Goal: Task Accomplishment & Management: Use online tool/utility

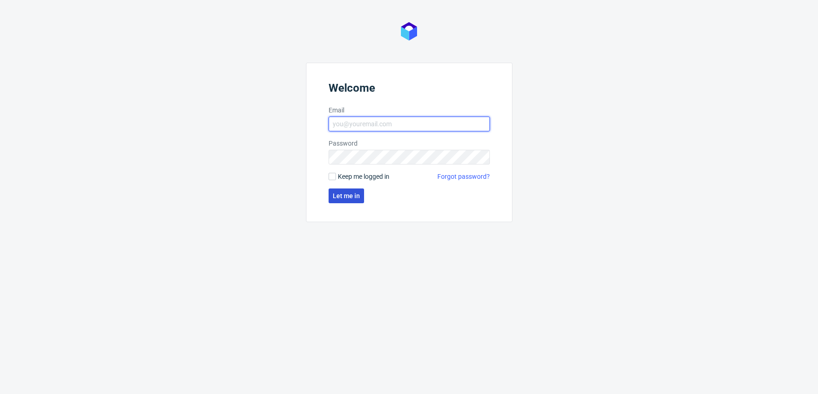
type input "[EMAIL_ADDRESS][DOMAIN_NAME]"
click at [346, 196] on span "Let me in" at bounding box center [346, 196] width 27 height 6
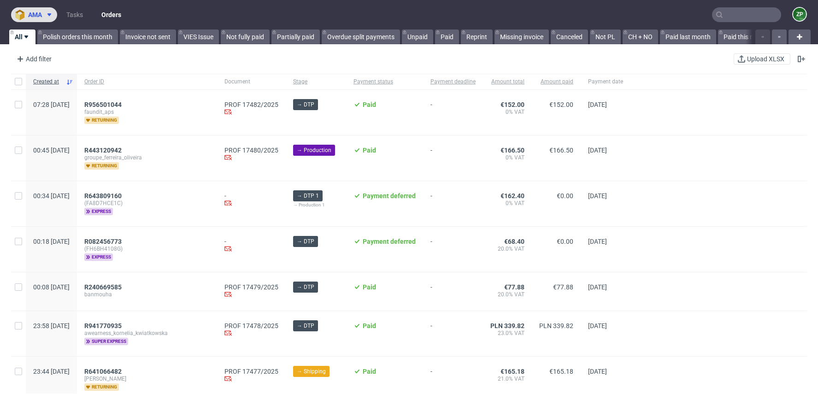
click at [46, 18] on icon at bounding box center [49, 14] width 7 height 7
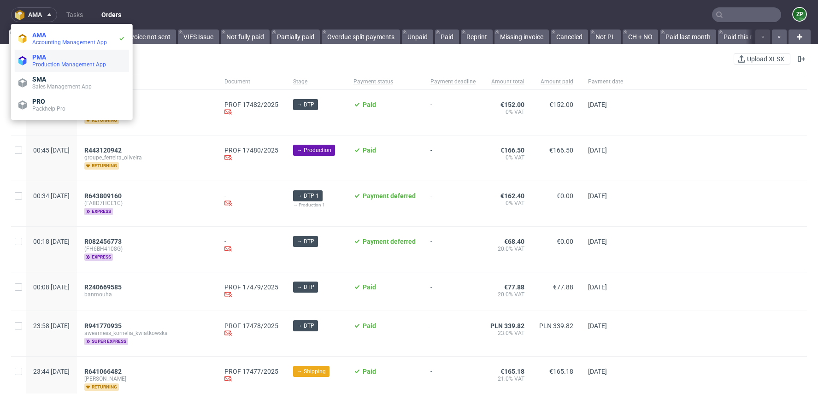
click at [42, 68] on span "Production Management App" at bounding box center [78, 64] width 93 height 7
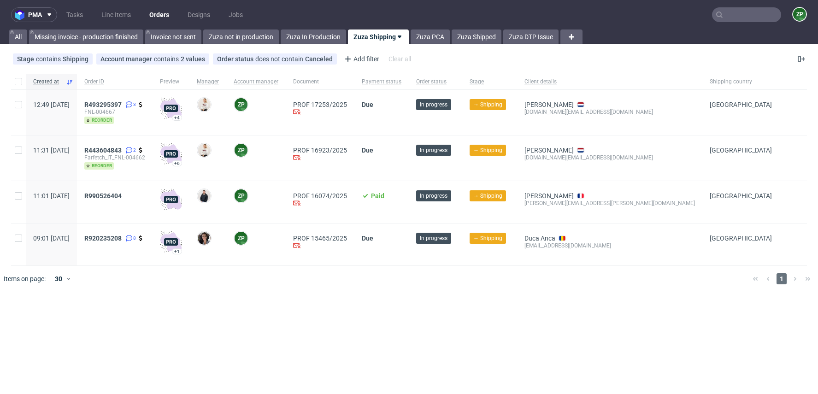
click at [745, 23] on nav "pma Tasks Line Items Orders Designs Jobs ZP" at bounding box center [409, 15] width 818 height 30
click at [730, 13] on input "text" at bounding box center [746, 14] width 69 height 15
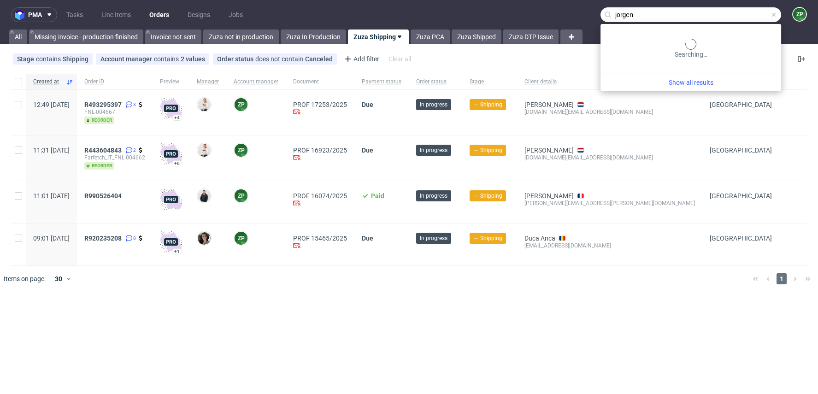
type input "jorgen"
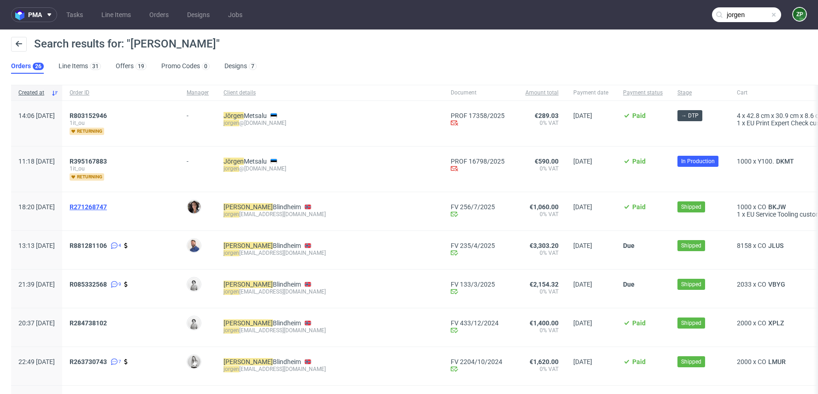
click at [107, 207] on span "R271268747" at bounding box center [88, 206] width 37 height 7
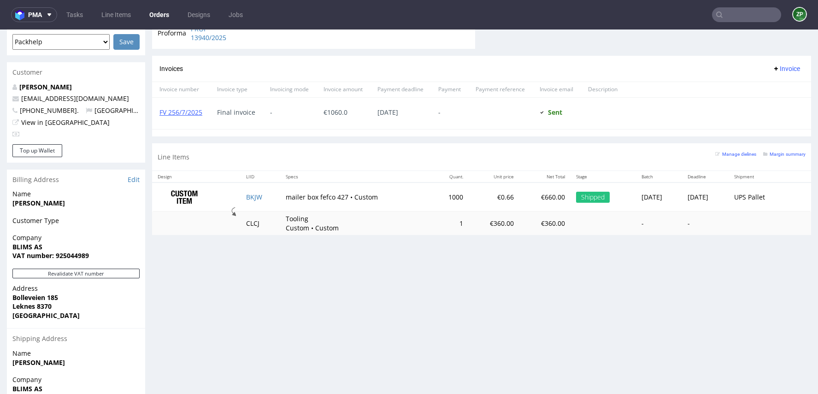
scroll to position [483, 0]
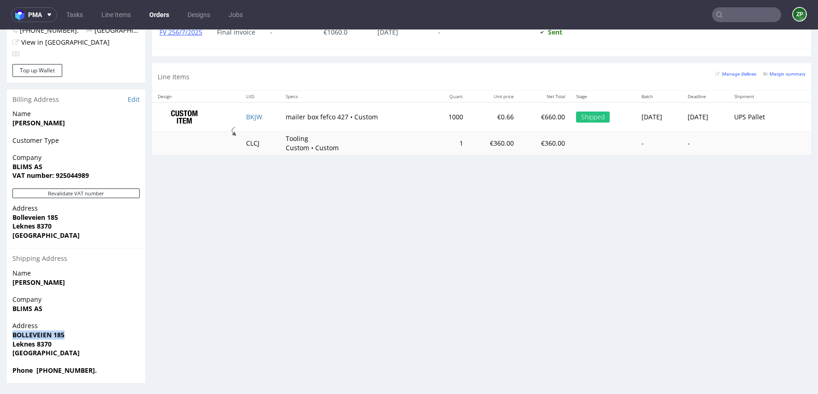
drag, startPoint x: 11, startPoint y: 332, endPoint x: 83, endPoint y: 338, distance: 72.7
click at [83, 338] on div "Address BOLLEVEIEN 185 Leknes 8370 Norway" at bounding box center [76, 343] width 138 height 44
click at [45, 348] on p "Address BOLLEVEIEN 185 Leknes 8370 Norway" at bounding box center [75, 339] width 127 height 36
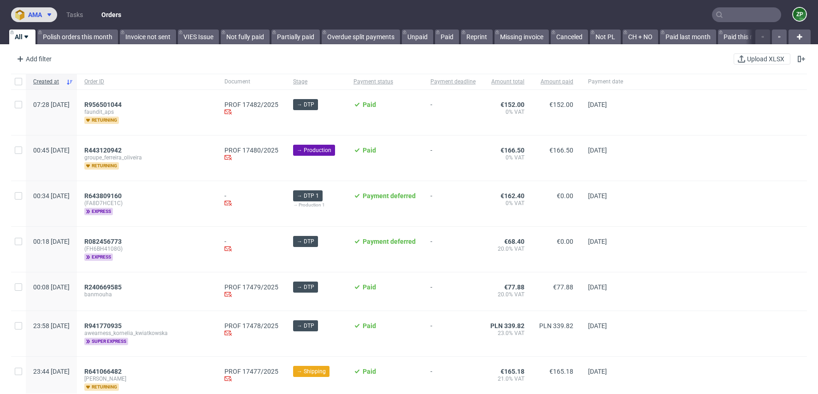
click at [46, 12] on icon at bounding box center [49, 14] width 7 height 7
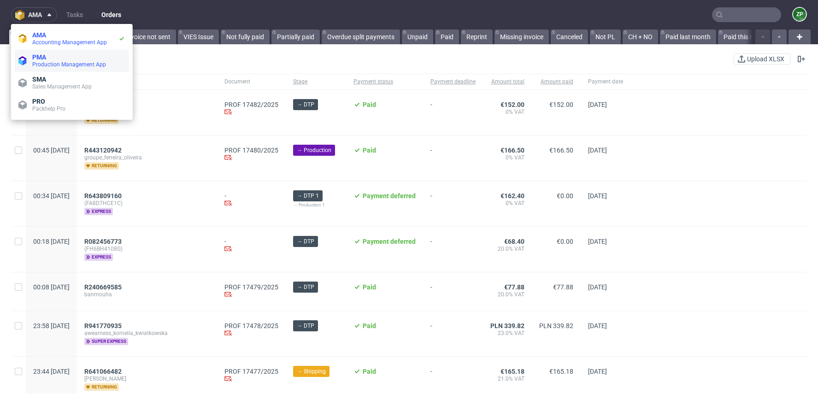
click at [37, 62] on span "Production Management App" at bounding box center [69, 64] width 74 height 6
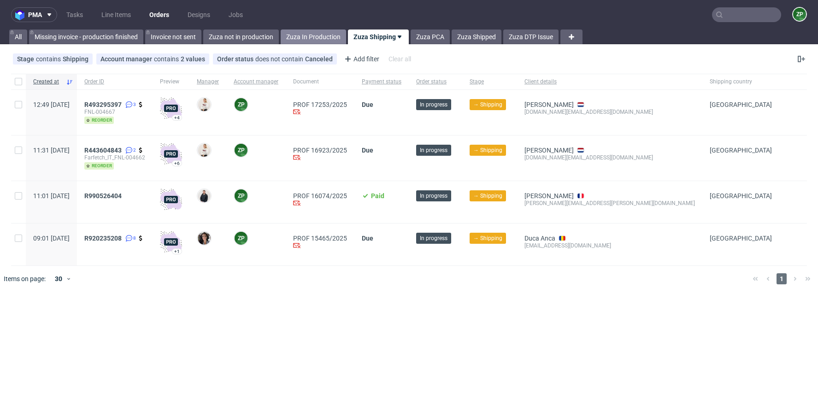
click at [322, 34] on link "Zuza In Production" at bounding box center [313, 37] width 65 height 15
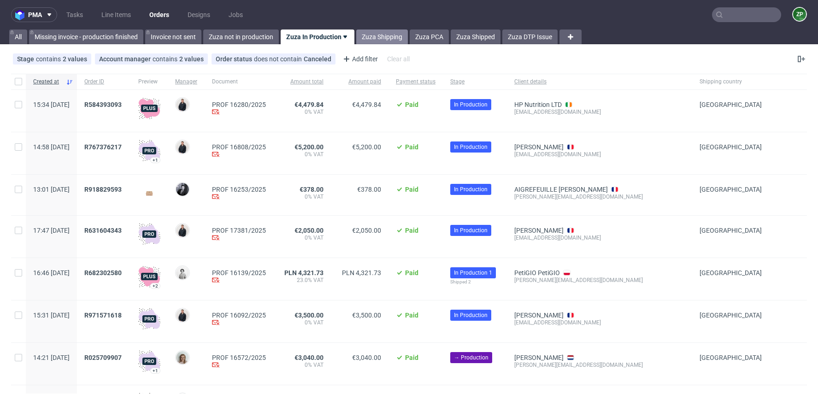
click at [376, 34] on link "Zuza Shipping" at bounding box center [382, 37] width 52 height 15
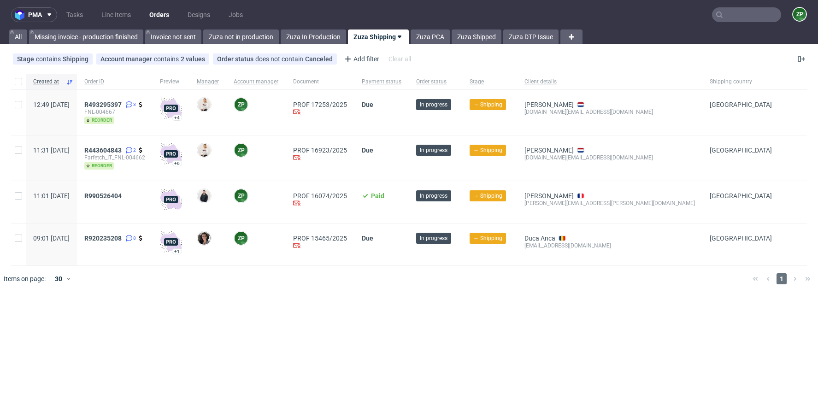
click at [762, 18] on input "text" at bounding box center [746, 14] width 69 height 15
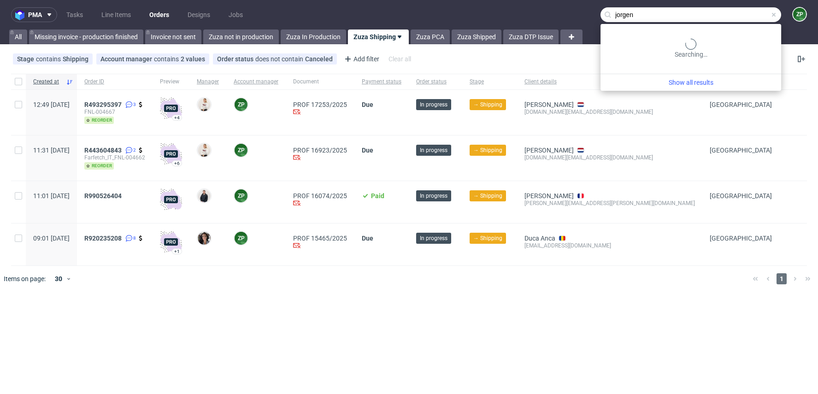
type input "jorgen"
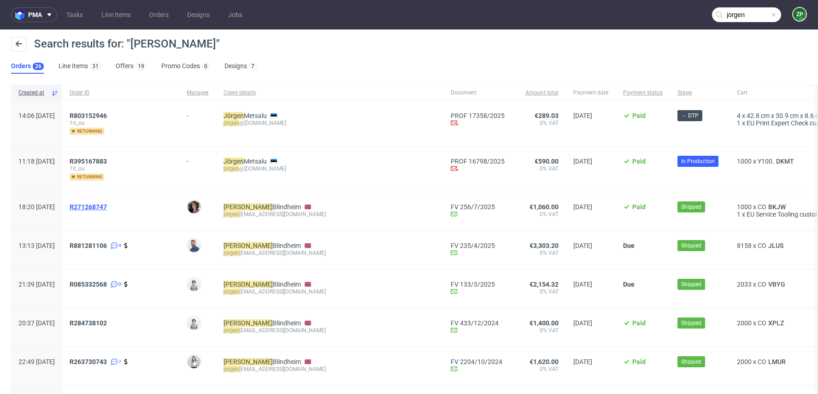
click at [107, 203] on span "R271268747" at bounding box center [88, 206] width 37 height 7
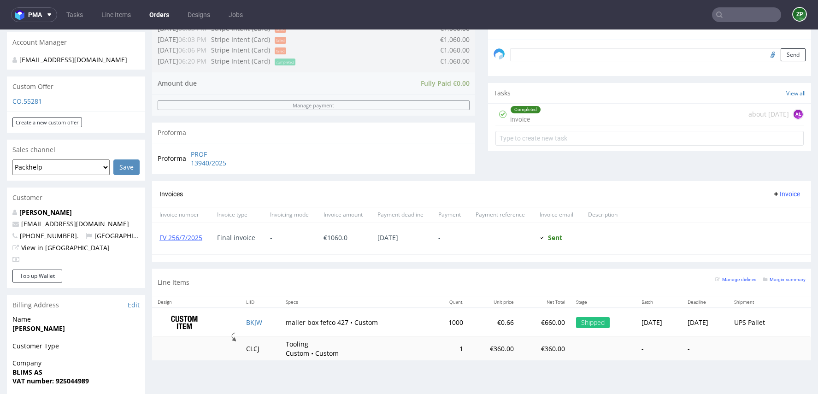
scroll to position [284, 0]
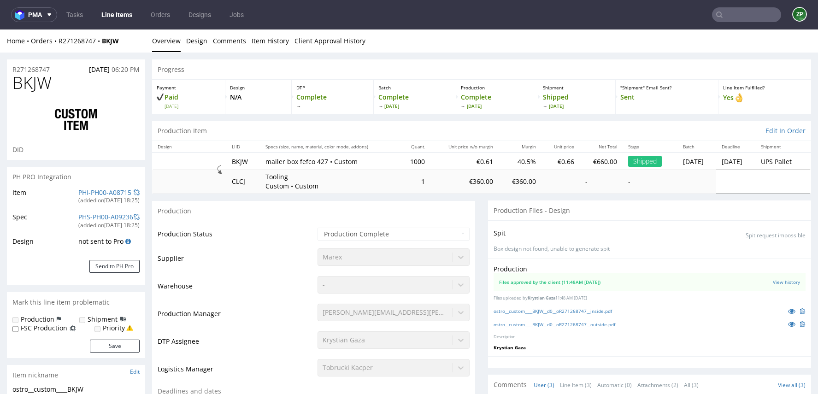
select select "in_progress"
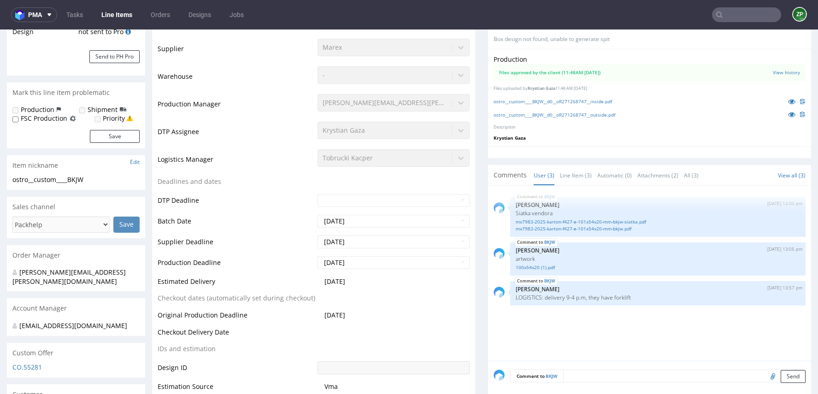
scroll to position [210, 0]
click at [595, 99] on link "ostro__custom____BKJW__d0__oR271268747__inside.pdf" at bounding box center [553, 101] width 118 height 6
click at [557, 111] on link "ostro__custom____BKJW__d0__oR271268747__outside.pdf" at bounding box center [555, 114] width 122 height 6
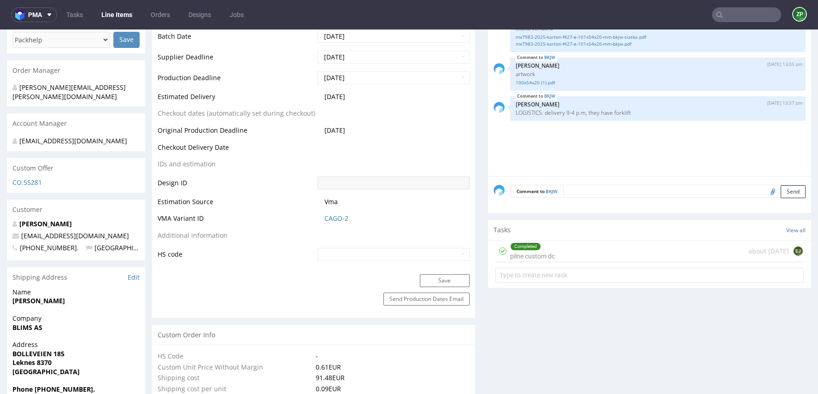
scroll to position [0, 0]
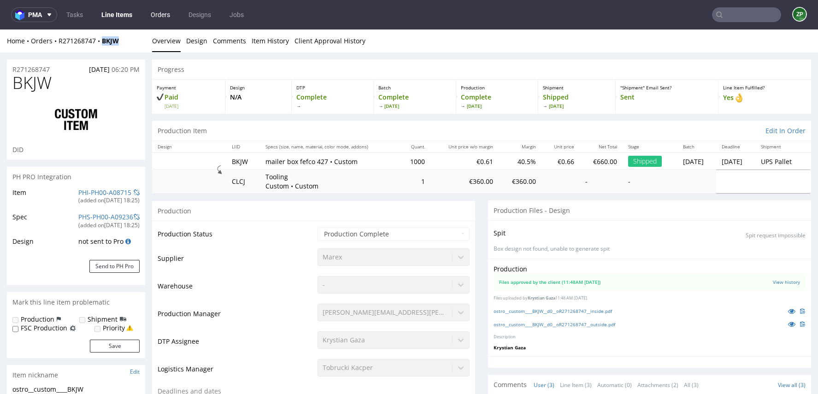
click at [160, 12] on link "Orders" at bounding box center [160, 14] width 30 height 15
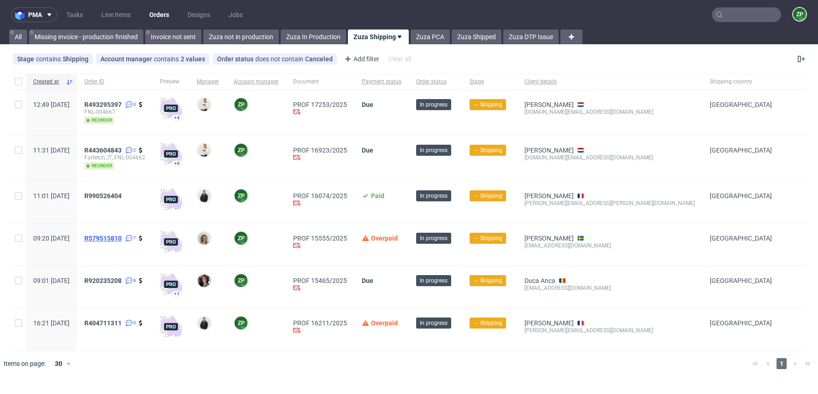
click at [122, 236] on span "R579515810" at bounding box center [102, 238] width 37 height 7
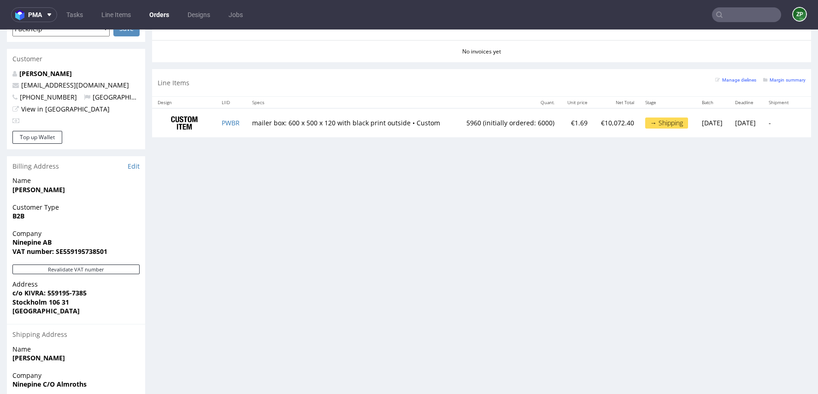
scroll to position [409, 0]
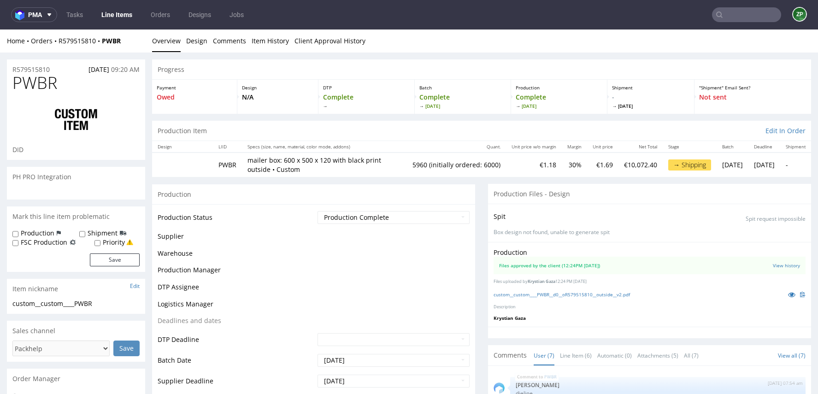
scroll to position [89, 0]
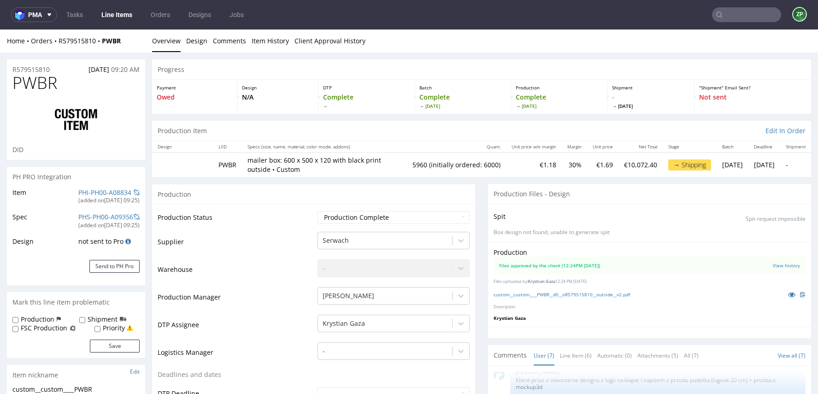
type input "5960"
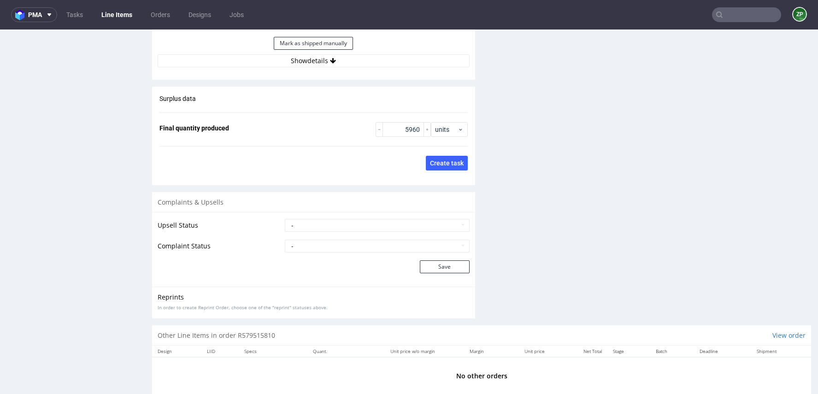
scroll to position [1377, 0]
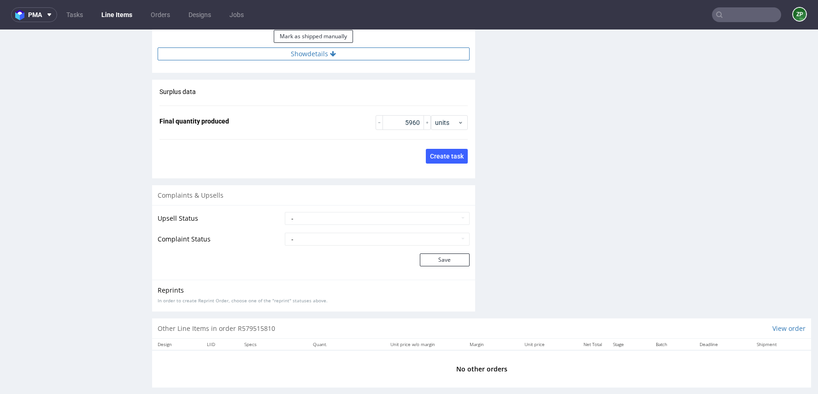
click at [319, 48] on button "Show details" at bounding box center [314, 53] width 312 height 13
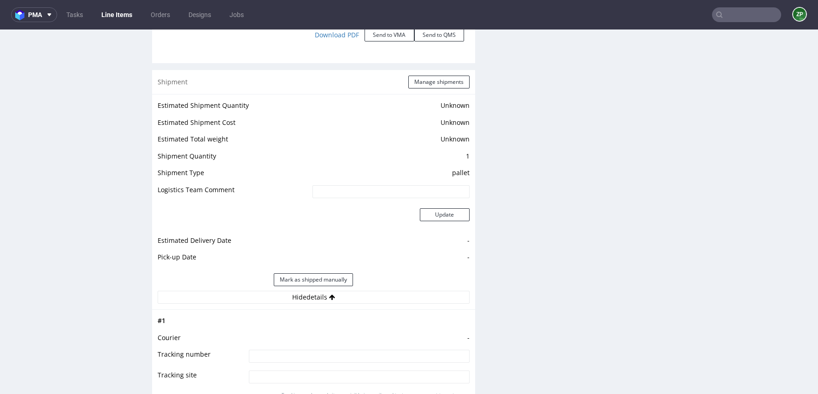
scroll to position [1132, 0]
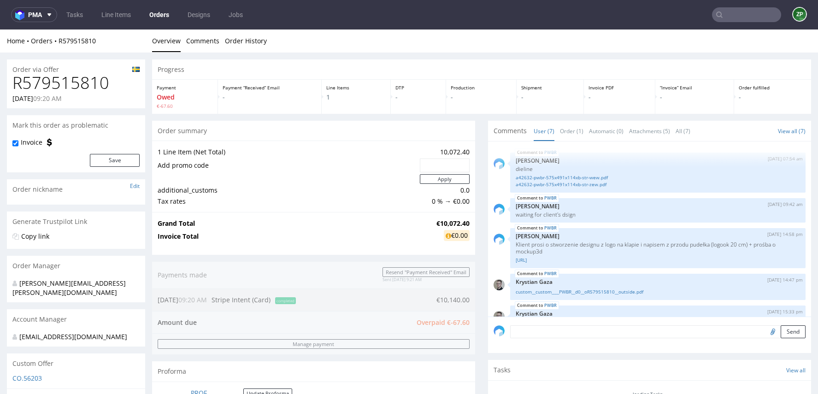
scroll to position [89, 0]
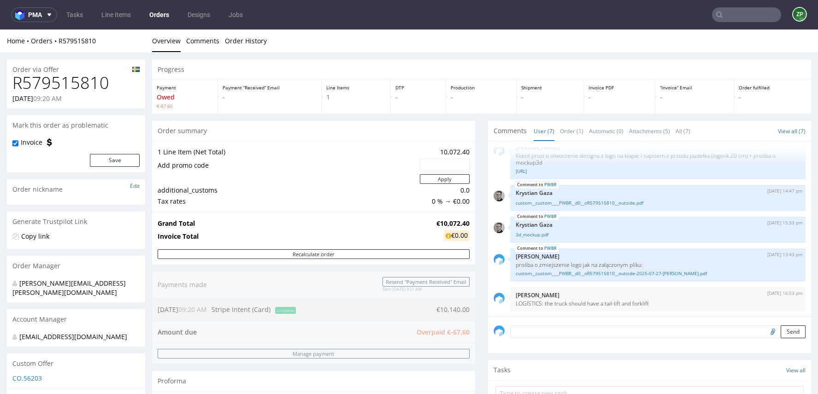
click at [168, 19] on link "Orders" at bounding box center [159, 14] width 31 height 15
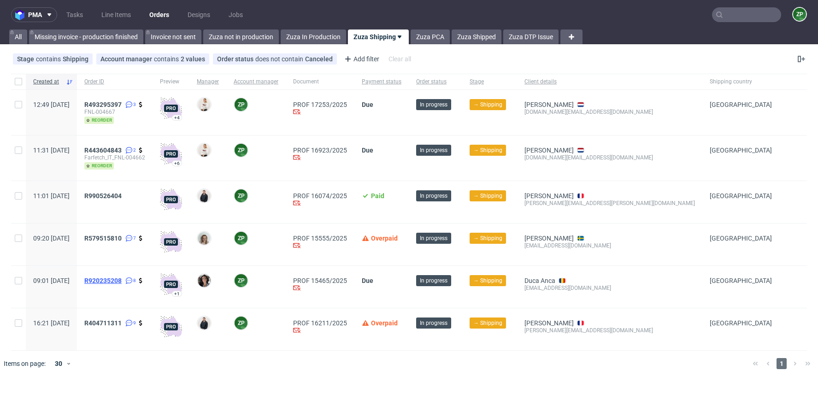
click at [122, 278] on span "R920235208" at bounding box center [102, 280] width 37 height 7
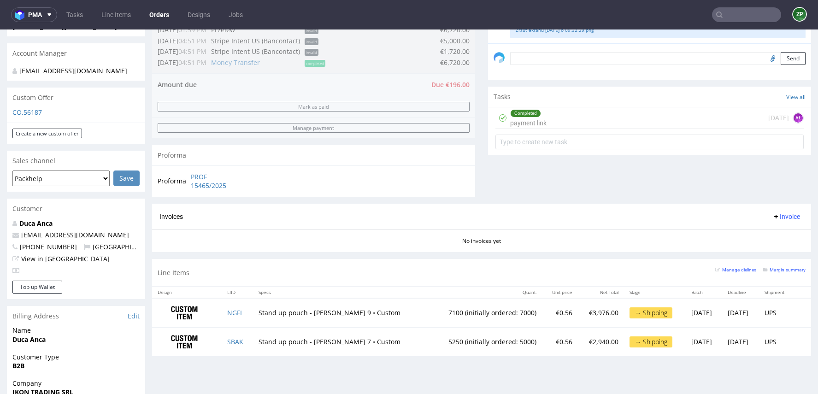
scroll to position [246, 0]
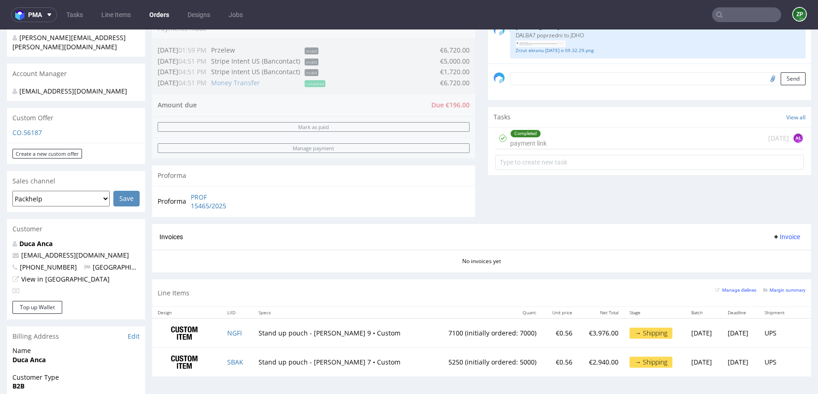
click at [156, 20] on link "Orders" at bounding box center [159, 14] width 31 height 15
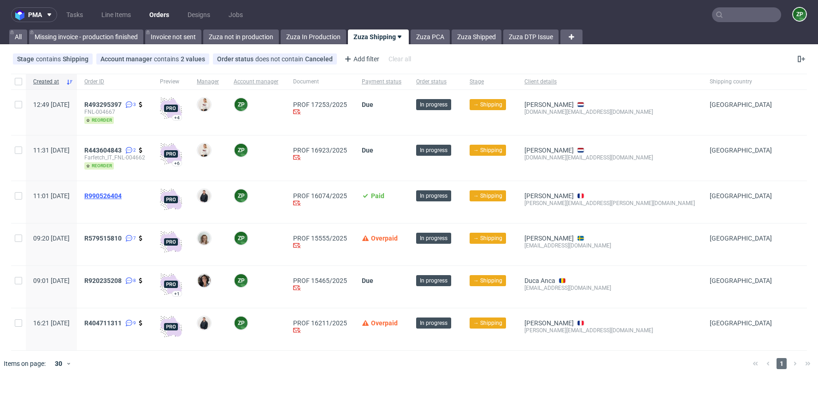
click at [122, 194] on span "R990526404" at bounding box center [102, 195] width 37 height 7
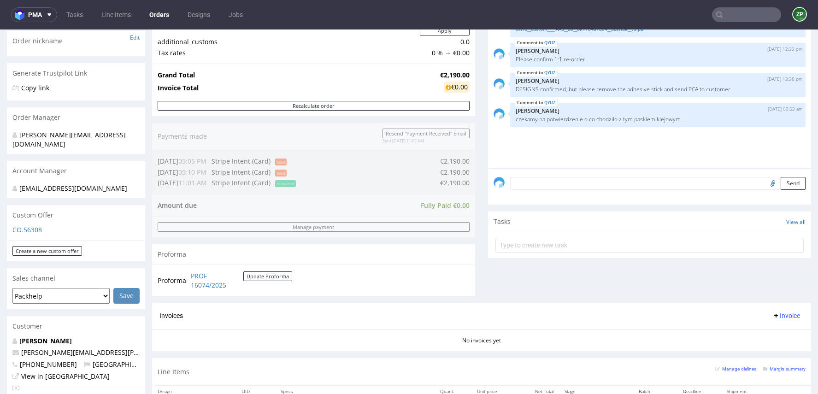
scroll to position [166, 0]
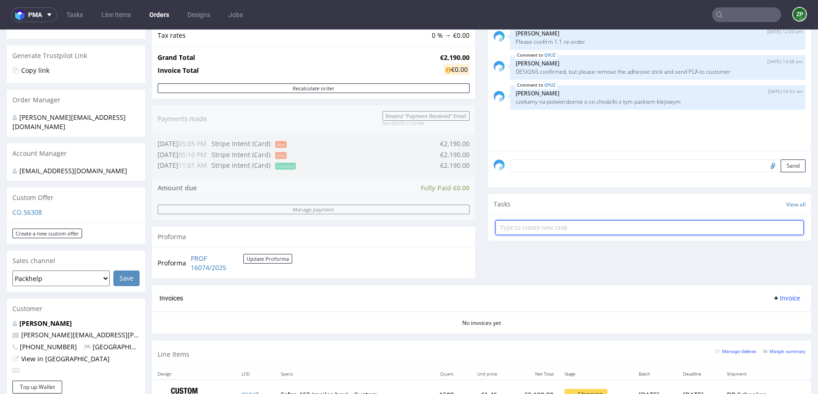
click at [536, 221] on input "text" at bounding box center [650, 227] width 308 height 15
type input "invoice"
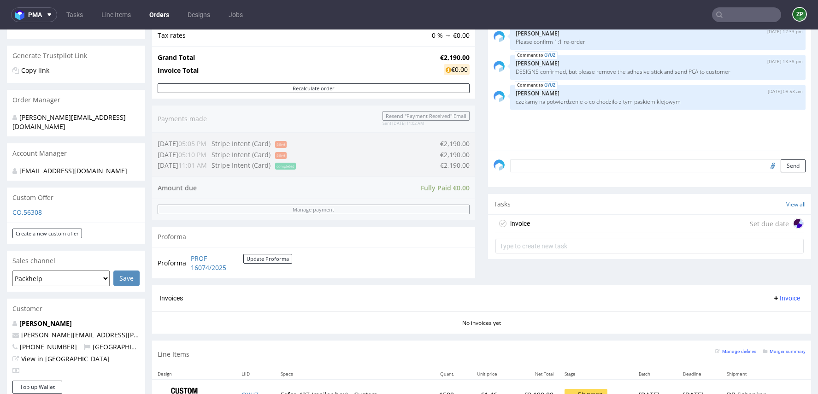
click at [567, 223] on div "invoice Set due date" at bounding box center [650, 224] width 308 height 18
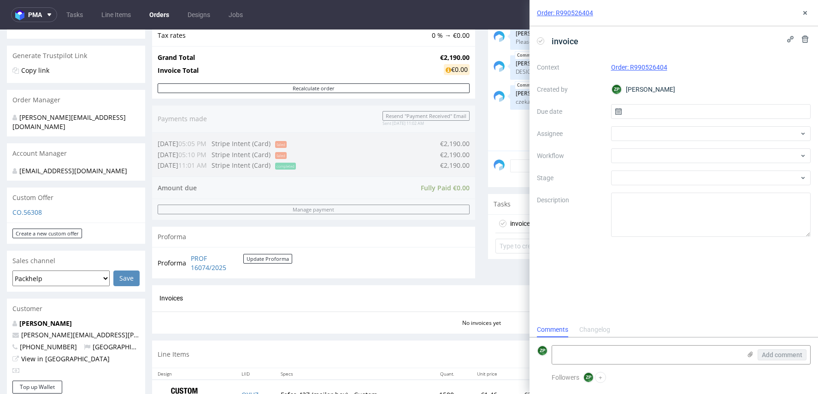
scroll to position [7, 0]
click at [649, 112] on input "text" at bounding box center [711, 111] width 200 height 15
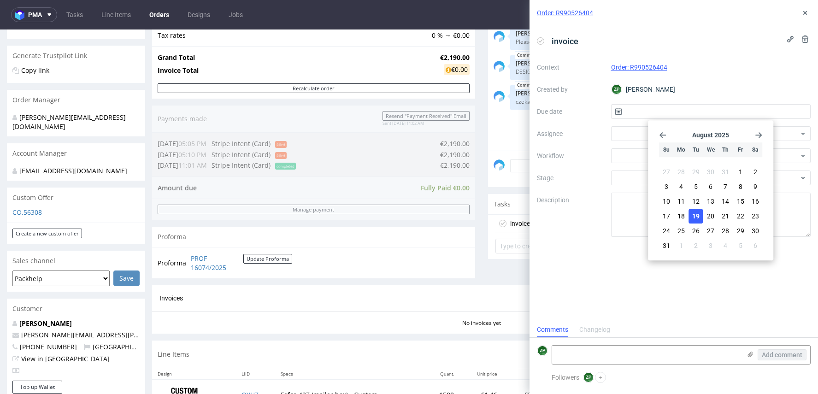
click at [697, 219] on span "19" at bounding box center [695, 216] width 7 height 9
type input "[DATE]"
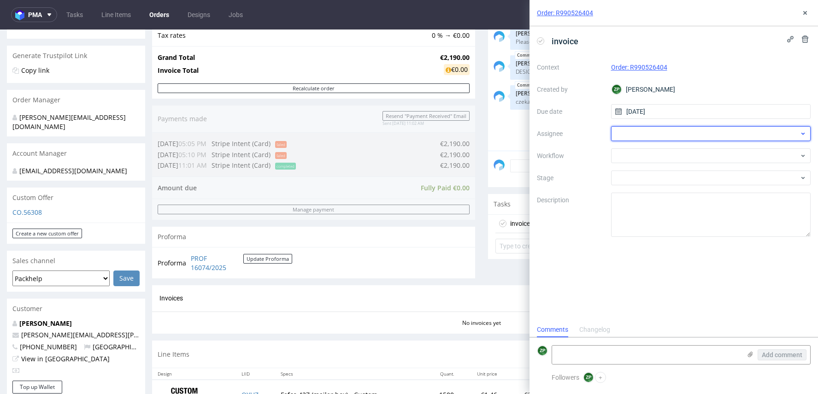
click at [638, 130] on div at bounding box center [711, 133] width 200 height 15
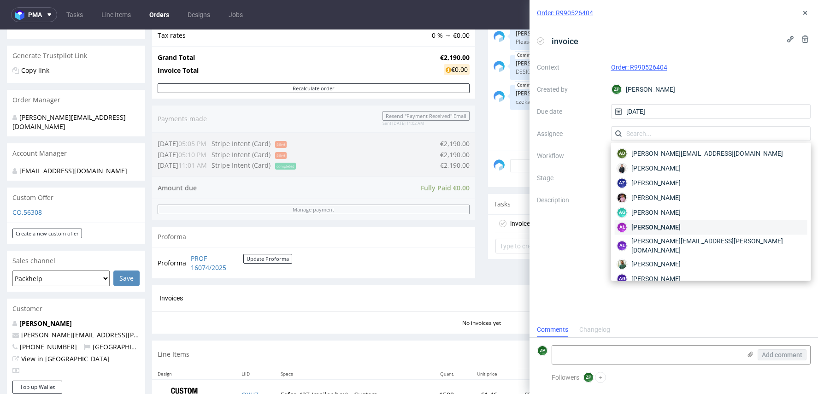
click at [663, 227] on span "[PERSON_NAME]" at bounding box center [656, 227] width 49 height 9
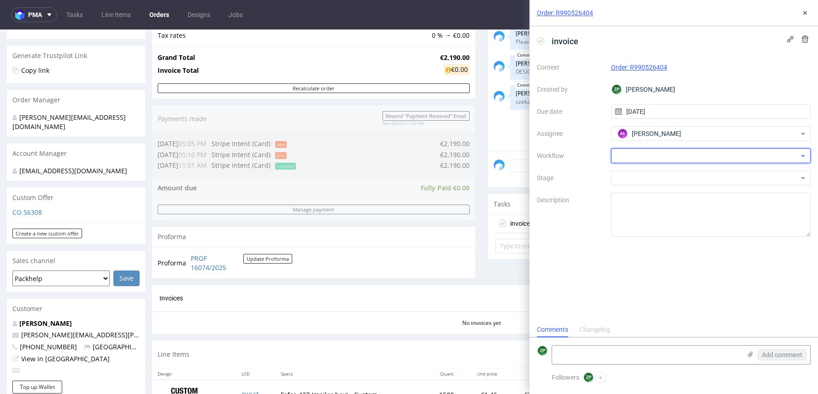
click at [646, 153] on div at bounding box center [711, 155] width 200 height 15
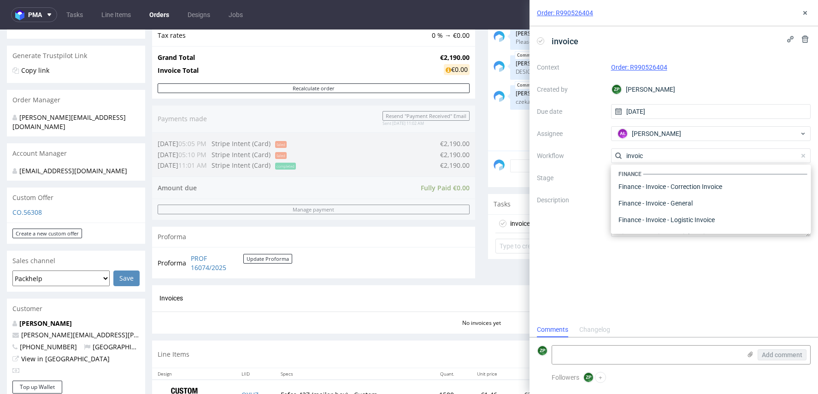
scroll to position [0, 0]
type input "invoic"
click at [652, 201] on div "Finance - Invoice - General" at bounding box center [711, 205] width 193 height 17
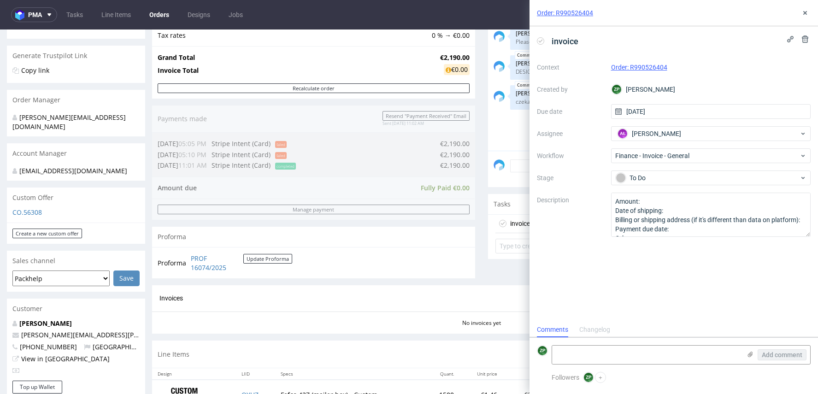
scroll to position [10, 0]
click at [807, 8] on button at bounding box center [805, 12] width 11 height 11
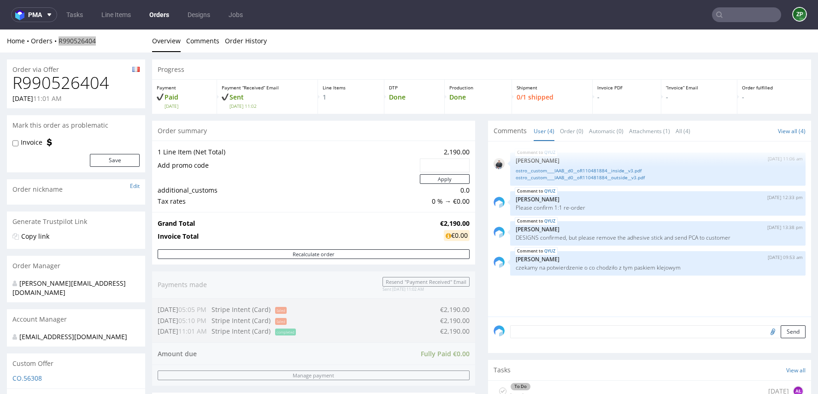
click at [160, 19] on link "Orders" at bounding box center [159, 14] width 31 height 15
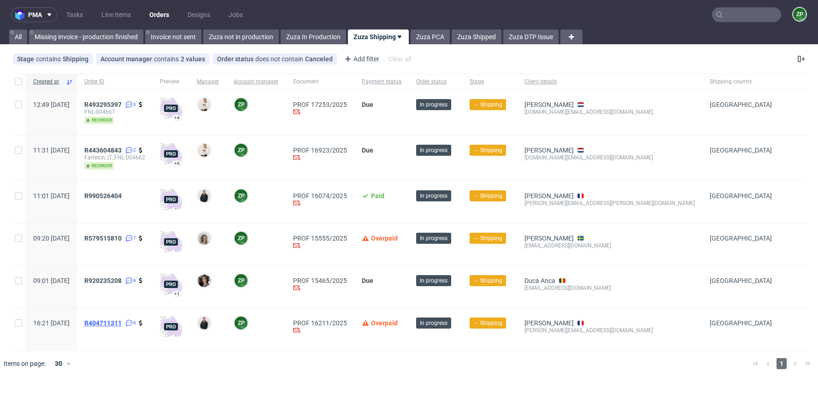
click at [122, 321] on span "R404711311" at bounding box center [102, 322] width 37 height 7
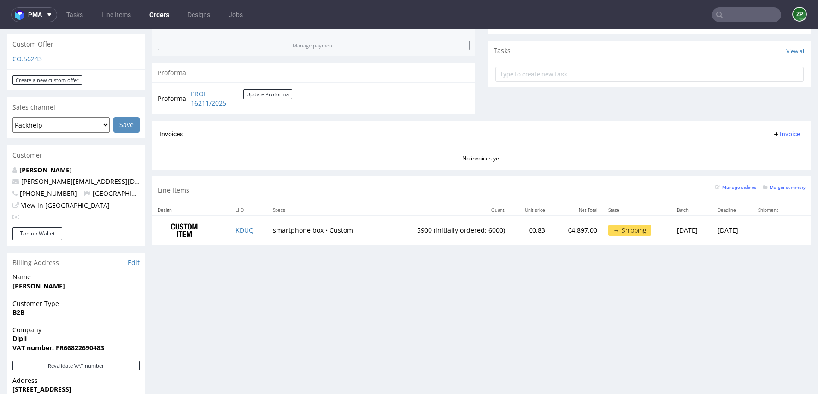
scroll to position [321, 0]
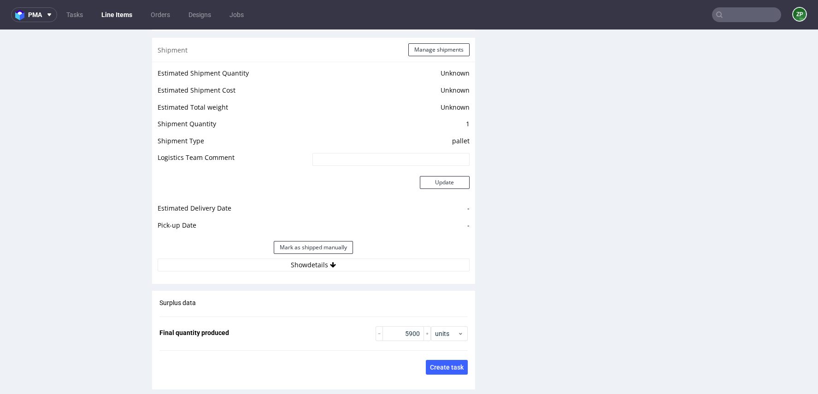
scroll to position [1389, 0]
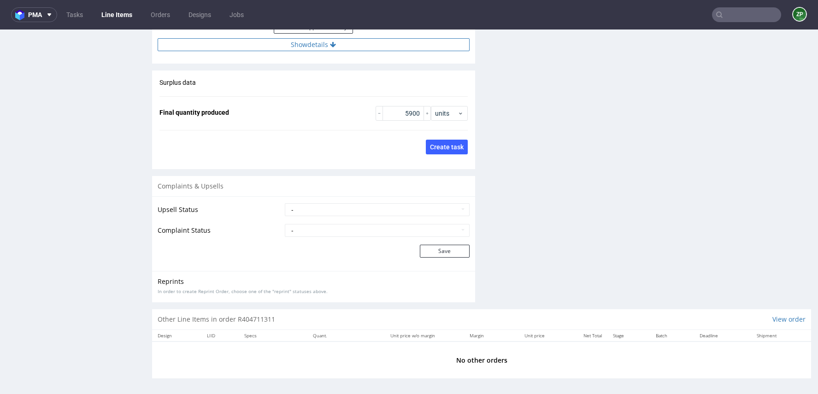
click at [324, 38] on button "Show details" at bounding box center [314, 44] width 312 height 13
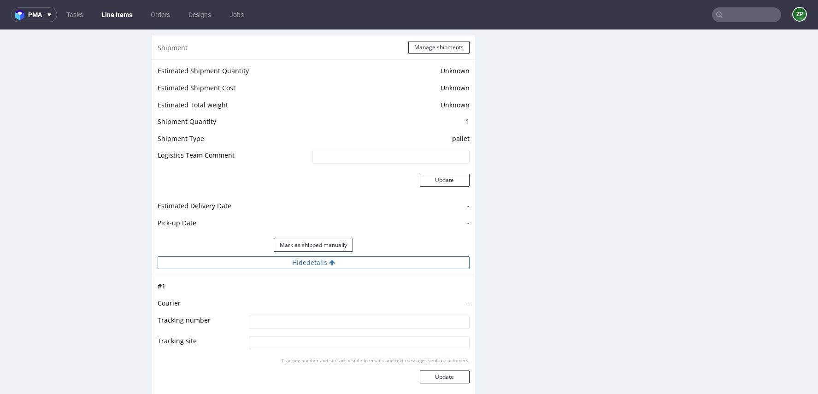
scroll to position [1135, 0]
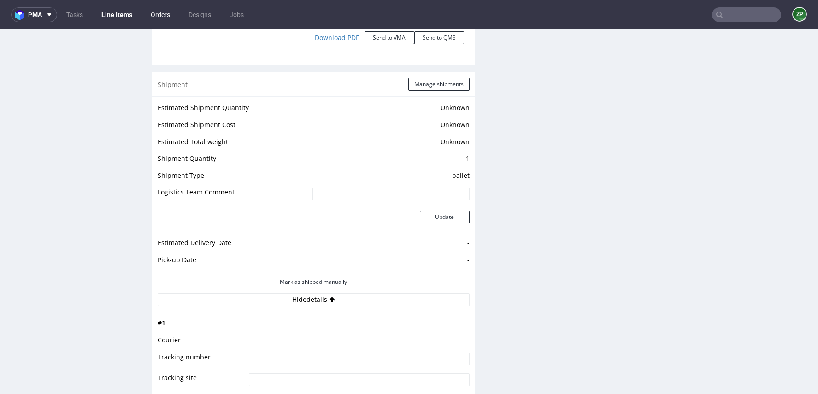
click at [157, 13] on link "Orders" at bounding box center [160, 14] width 30 height 15
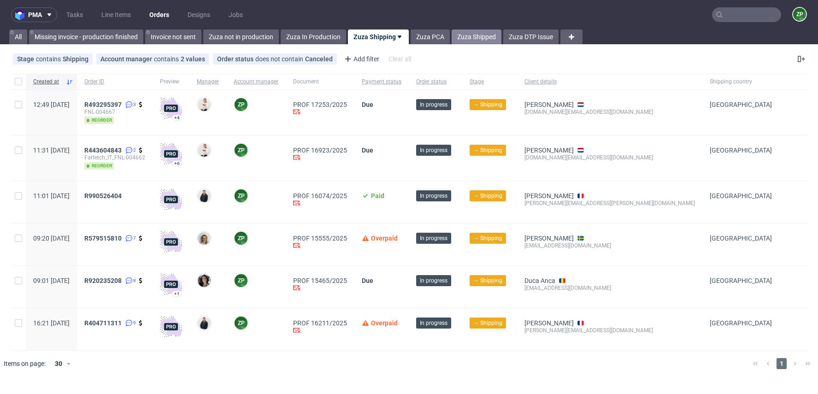
click at [477, 41] on link "Zuza Shipped" at bounding box center [477, 37] width 50 height 15
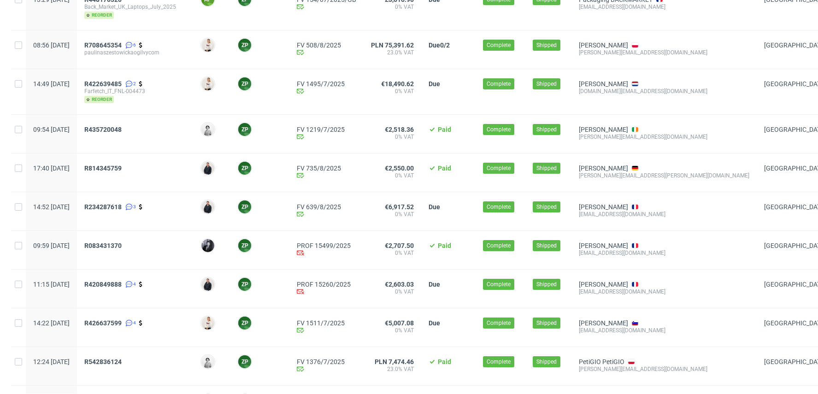
scroll to position [219, 0]
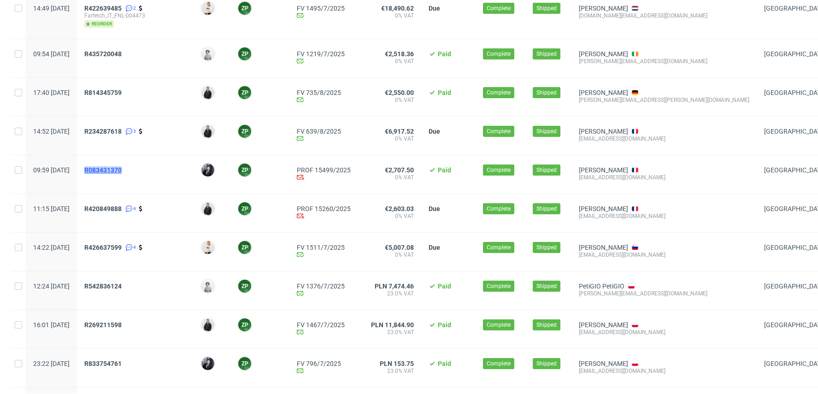
click at [122, 171] on span "R083431370" at bounding box center [102, 169] width 37 height 7
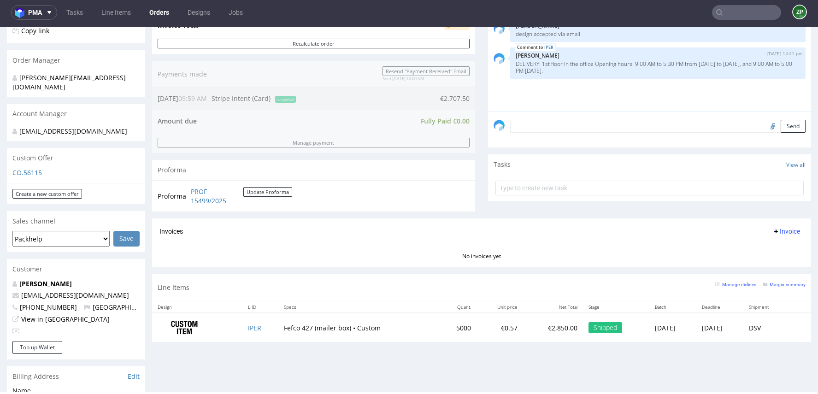
scroll to position [144, 0]
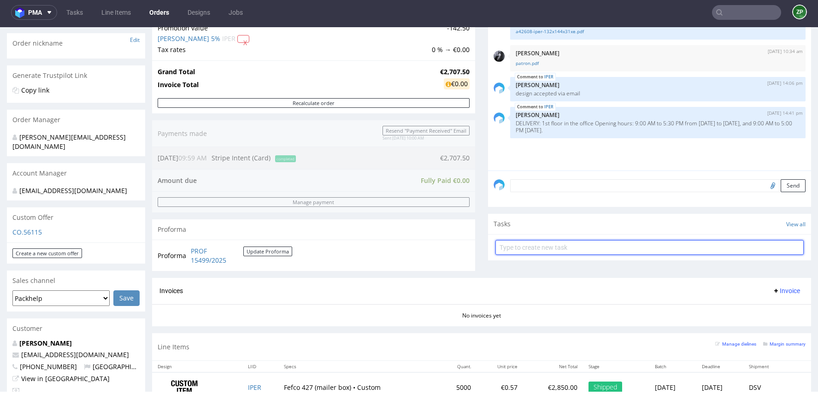
click at [517, 250] on input "text" at bounding box center [650, 247] width 308 height 15
type input "invoice"
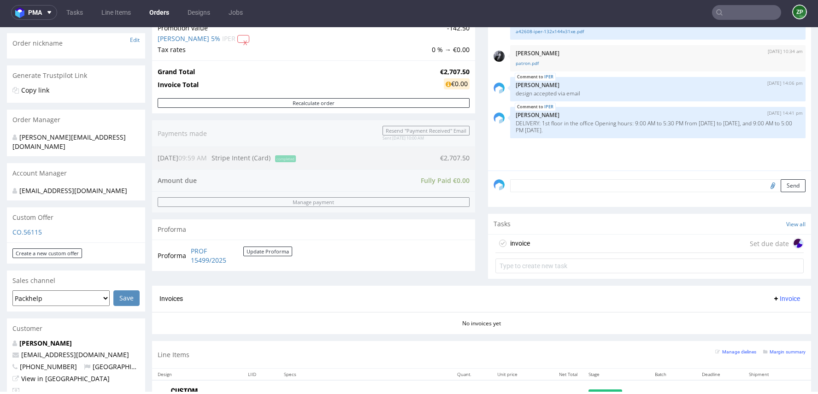
click at [526, 243] on div "invoice Set due date" at bounding box center [650, 244] width 308 height 18
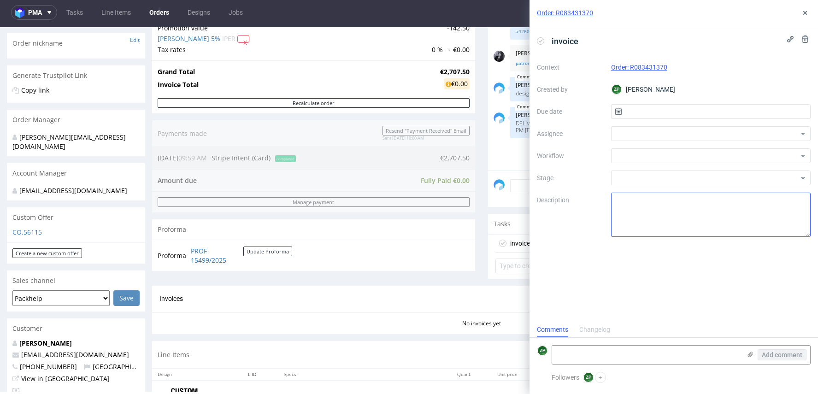
scroll to position [7, 0]
click at [654, 112] on input "text" at bounding box center [711, 111] width 200 height 15
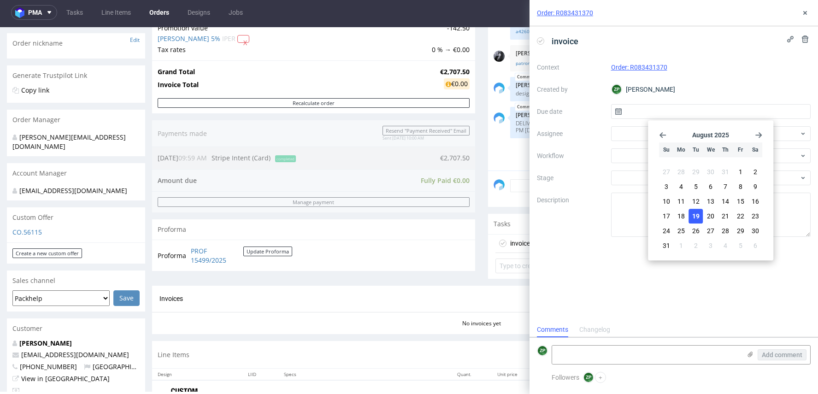
click at [693, 217] on span "19" at bounding box center [695, 216] width 7 height 9
type input "[DATE]"
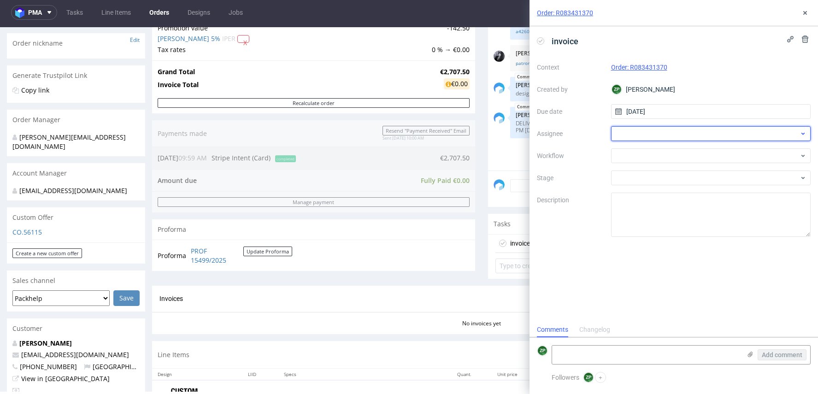
click at [631, 132] on div at bounding box center [711, 133] width 200 height 15
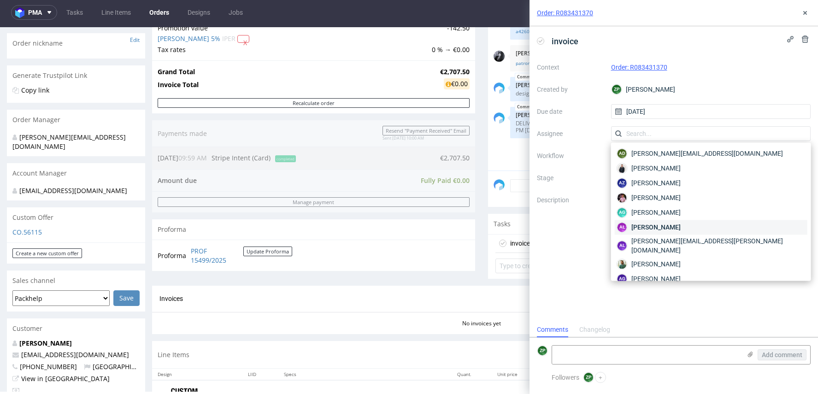
click at [658, 232] on div "AŁ [PERSON_NAME]" at bounding box center [711, 227] width 193 height 15
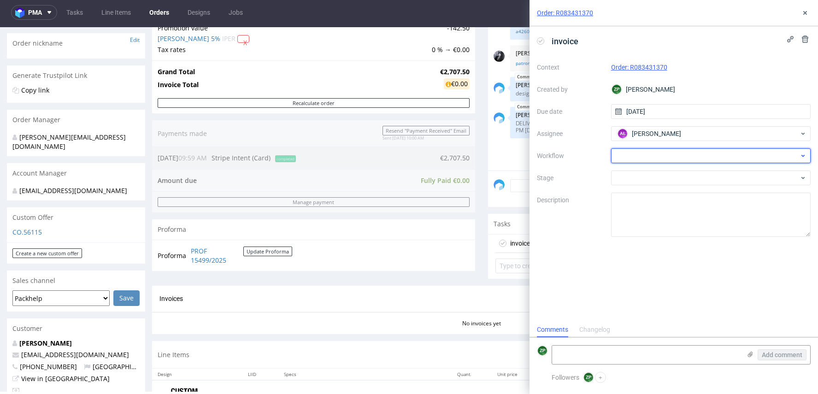
click at [643, 158] on div at bounding box center [711, 155] width 200 height 15
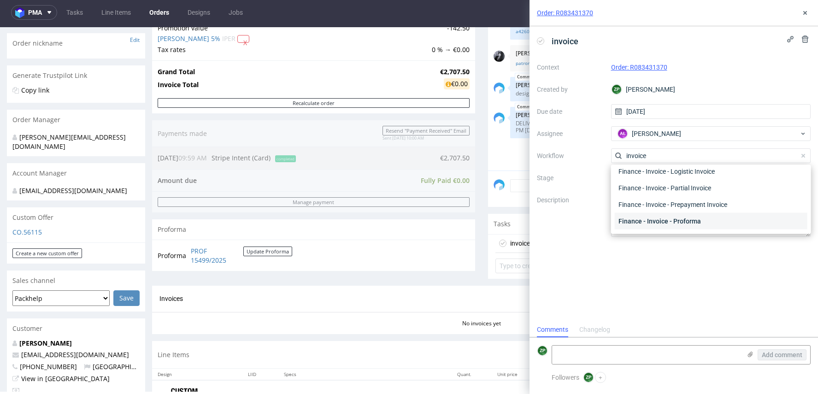
scroll to position [28, 0]
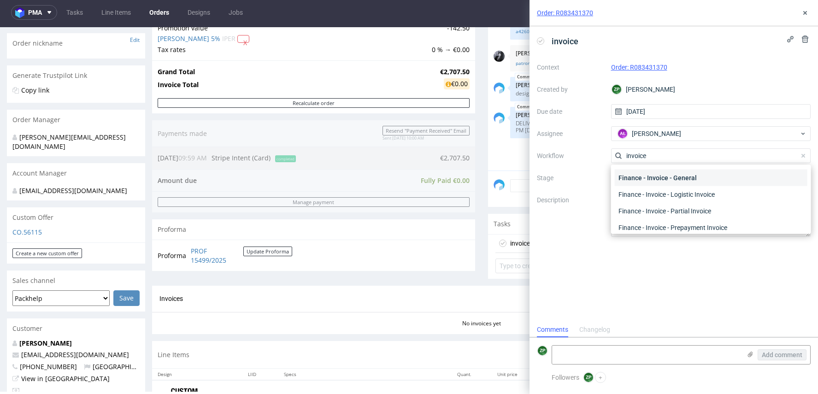
type input "invoice"
click at [677, 178] on div "Finance - Invoice - General" at bounding box center [711, 178] width 193 height 17
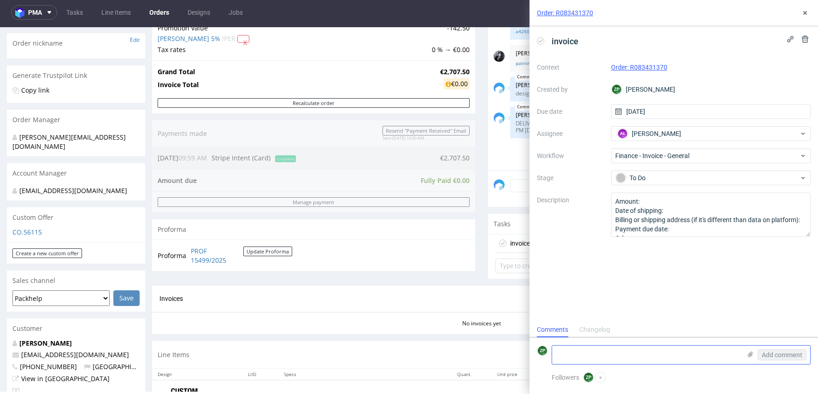
click at [605, 364] on textarea at bounding box center [646, 355] width 189 height 18
click at [804, 13] on icon at bounding box center [805, 12] width 7 height 7
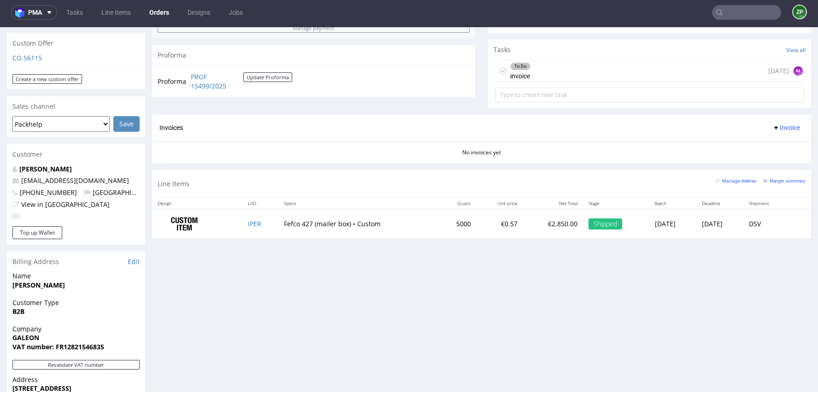
scroll to position [317, 0]
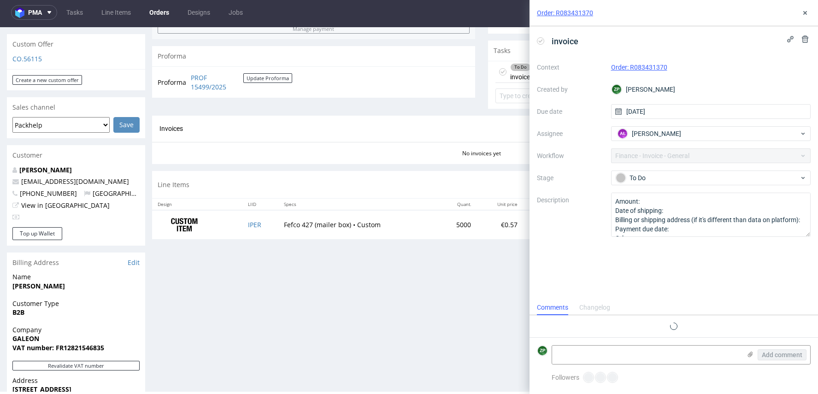
scroll to position [7, 0]
click at [808, 11] on icon at bounding box center [805, 12] width 7 height 7
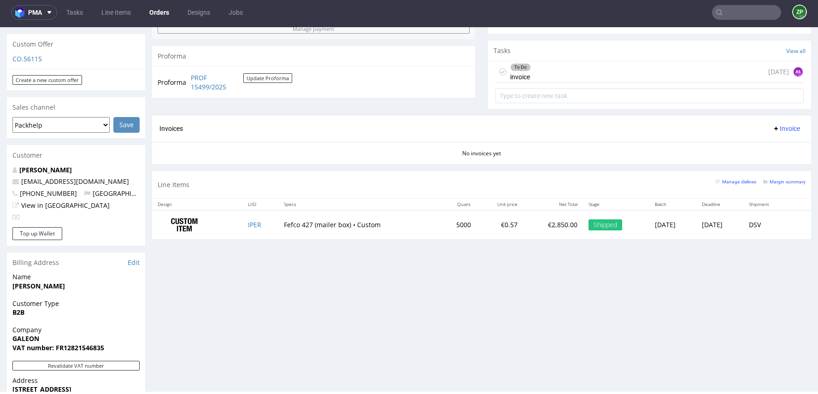
click at [152, 12] on link "Orders" at bounding box center [159, 12] width 31 height 15
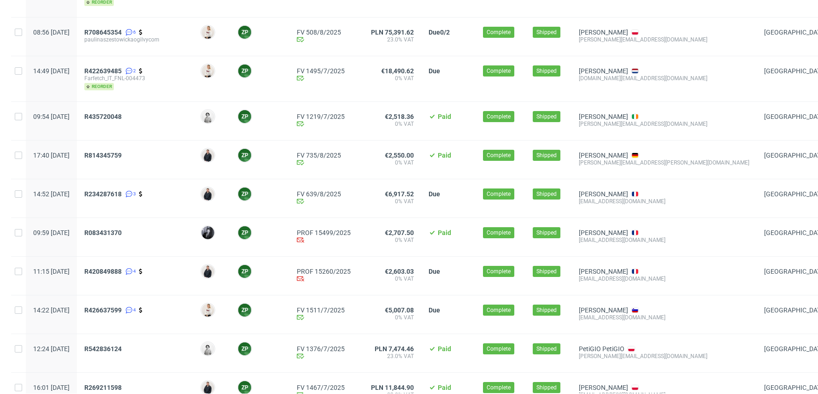
scroll to position [160, 0]
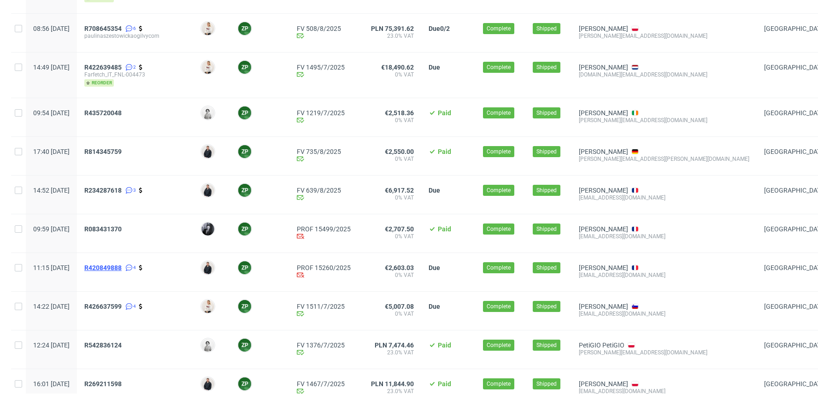
click at [122, 265] on span "R420849888" at bounding box center [102, 267] width 37 height 7
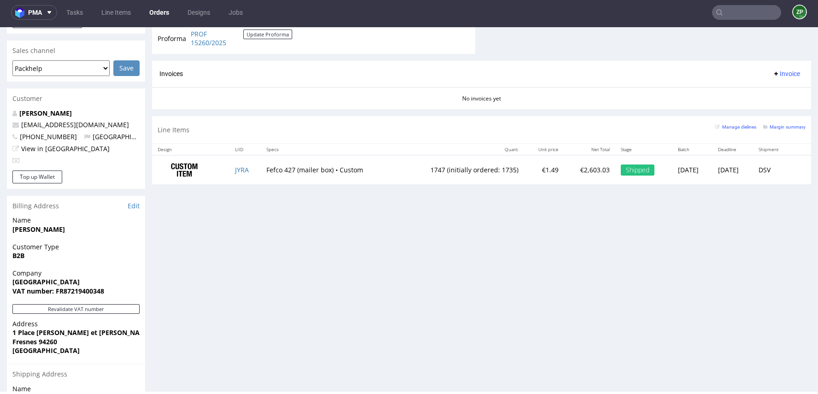
scroll to position [373, 0]
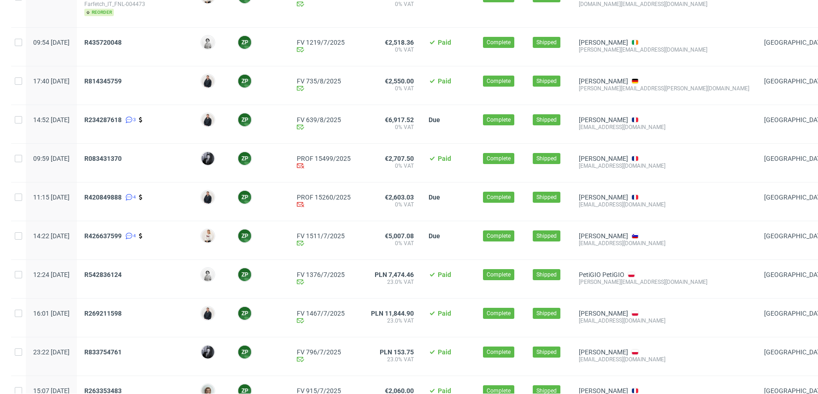
scroll to position [224, 0]
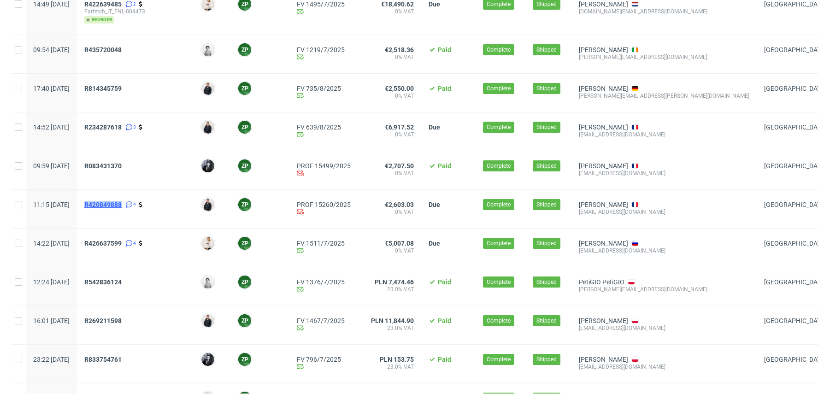
click at [122, 202] on span "R420849888" at bounding box center [102, 204] width 37 height 7
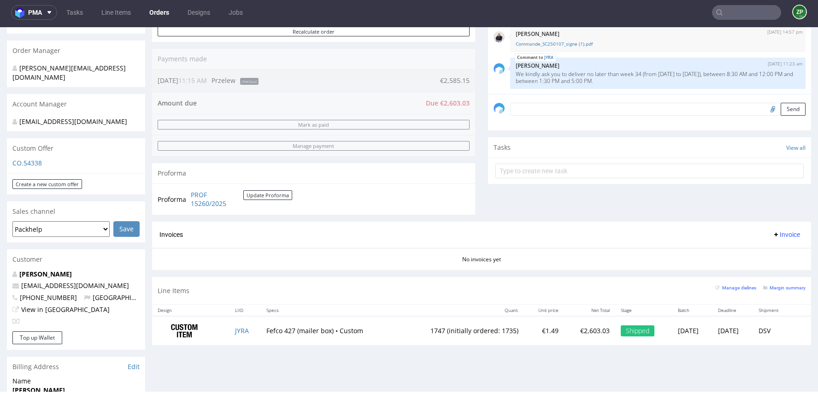
scroll to position [216, 0]
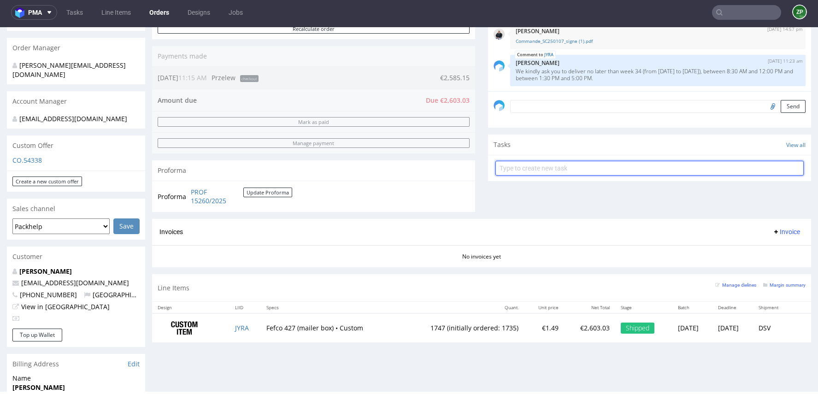
click at [525, 167] on input "text" at bounding box center [650, 168] width 308 height 15
type input "invoice"
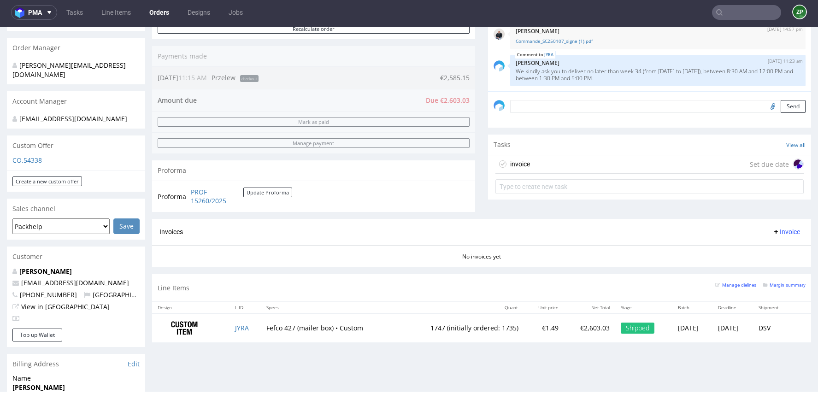
click at [639, 156] on div "invoice Set due date" at bounding box center [650, 164] width 308 height 18
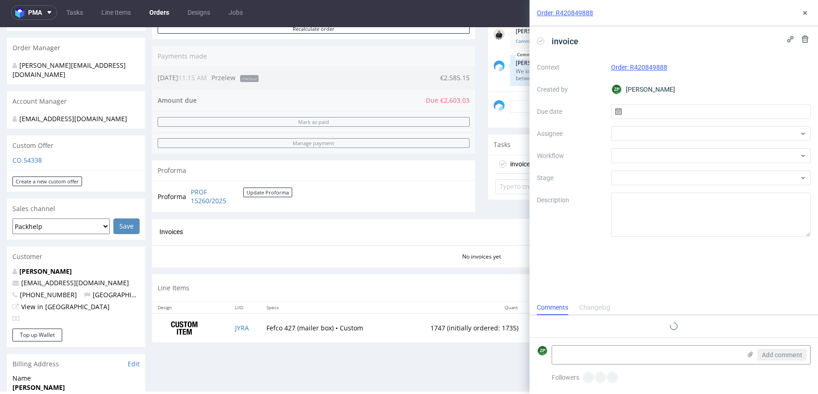
scroll to position [7, 0]
click at [639, 112] on input "text" at bounding box center [711, 111] width 200 height 15
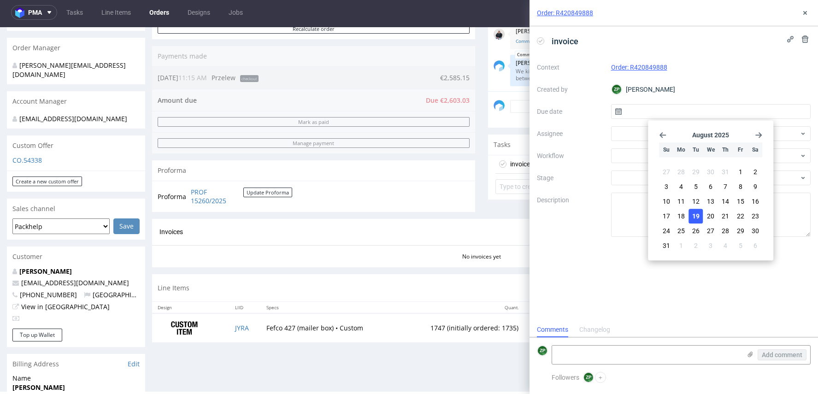
drag, startPoint x: 697, startPoint y: 224, endPoint x: 697, endPoint y: 216, distance: 7.8
click at [697, 216] on section "27 28 29 30 31 1 2 3 4 5 6 7 8 9 10 11 12 13 14 15 16 17 18 19 20 21 22 23 24 2…" at bounding box center [710, 209] width 103 height 89
click at [697, 216] on span "19" at bounding box center [695, 216] width 7 height 9
type input "[DATE]"
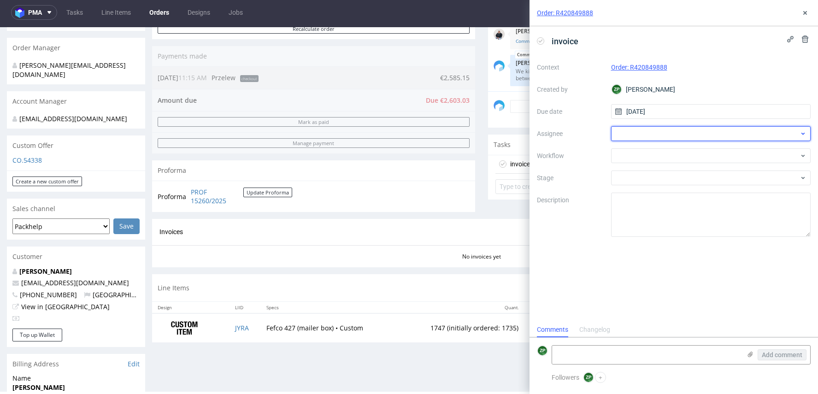
click at [625, 131] on div at bounding box center [711, 133] width 200 height 15
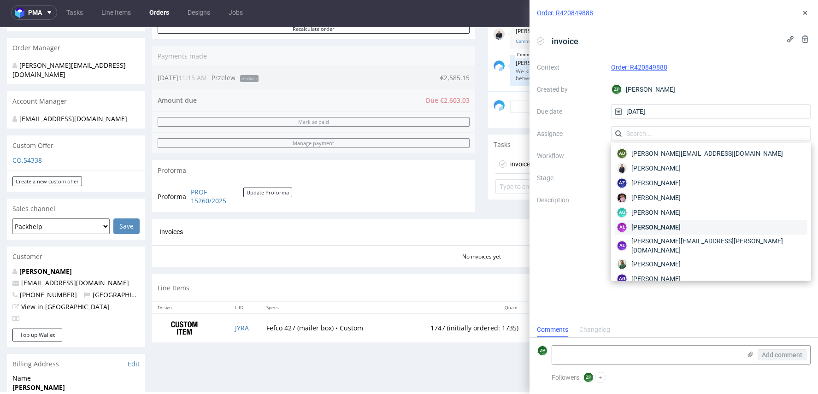
click at [651, 223] on span "[PERSON_NAME]" at bounding box center [656, 227] width 49 height 9
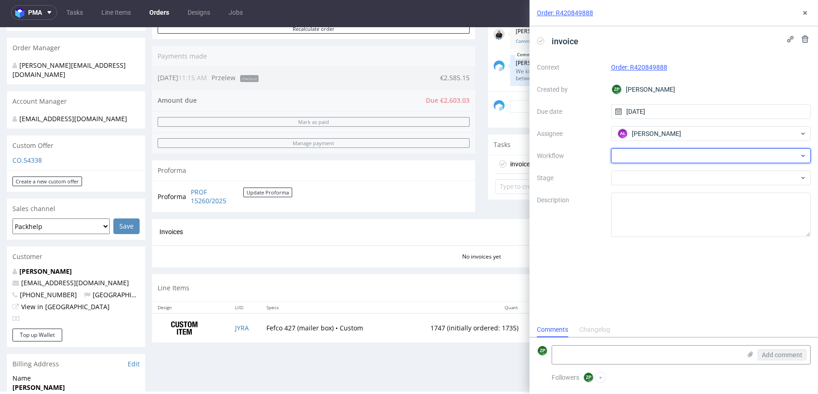
click at [631, 154] on div at bounding box center [711, 155] width 200 height 15
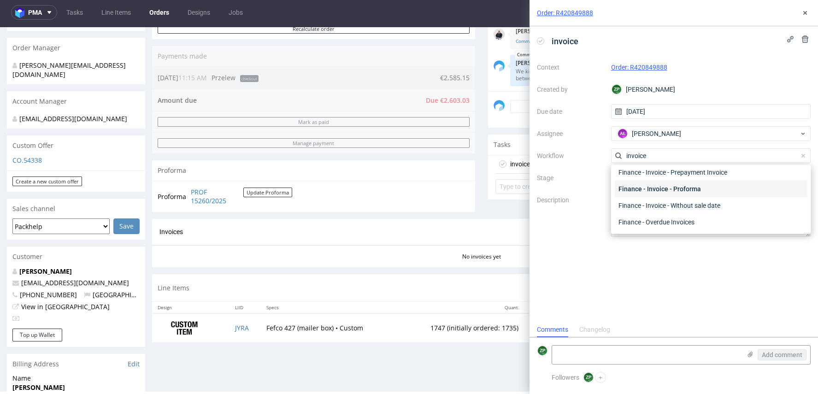
scroll to position [37, 0]
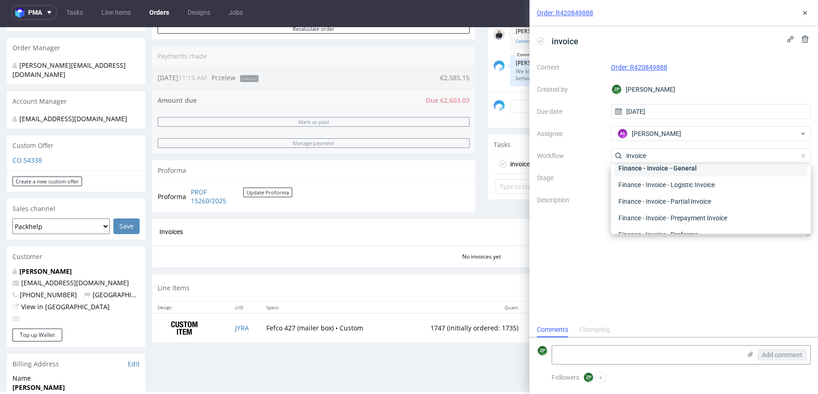
type input "invoice"
click at [662, 170] on div "Finance - Invoice - General" at bounding box center [711, 168] width 193 height 17
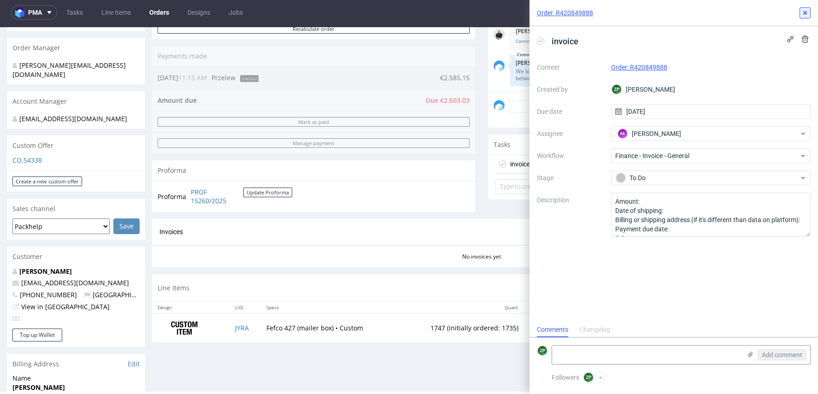
click at [807, 8] on button at bounding box center [805, 12] width 11 height 11
